Goal: Information Seeking & Learning: Learn about a topic

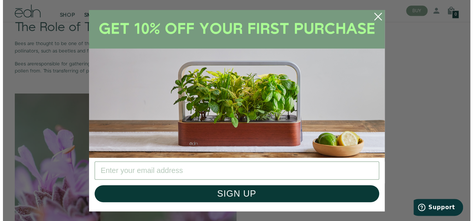
scroll to position [498, 0]
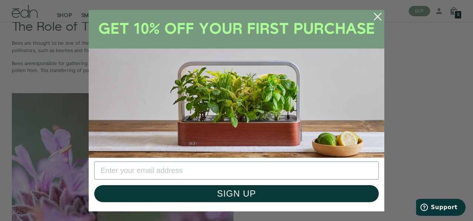
click at [382, 17] on circle "Close dialog" at bounding box center [377, 16] width 16 height 16
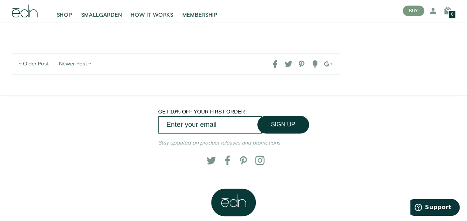
scroll to position [1893, 0]
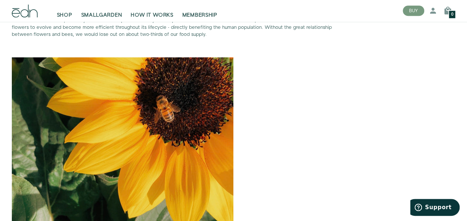
scroll to position [1675, 0]
